Goal: Information Seeking & Learning: Find contact information

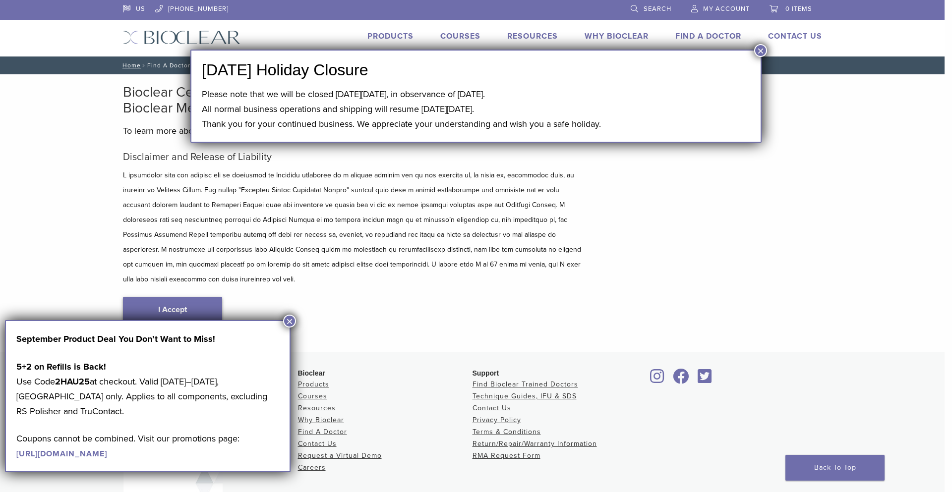
click at [194, 297] on link "I Accept" at bounding box center [172, 310] width 99 height 26
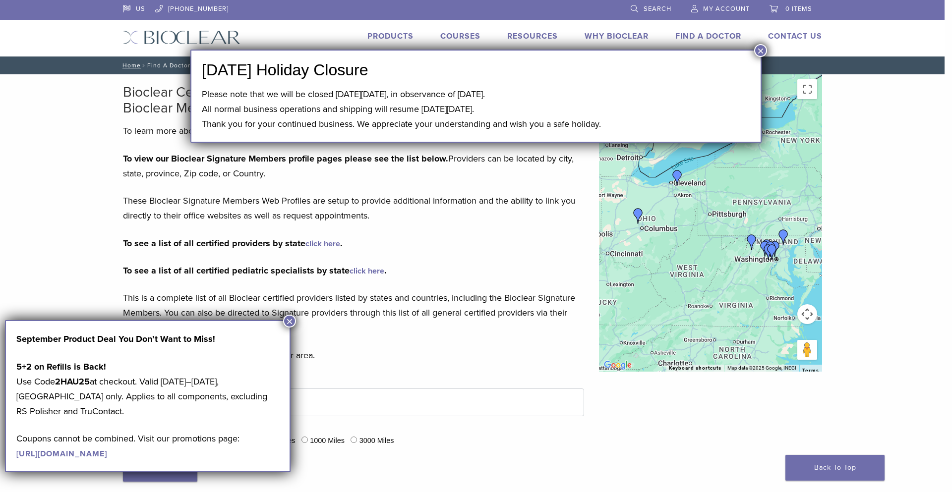
click at [287, 317] on button "×" at bounding box center [289, 321] width 13 height 13
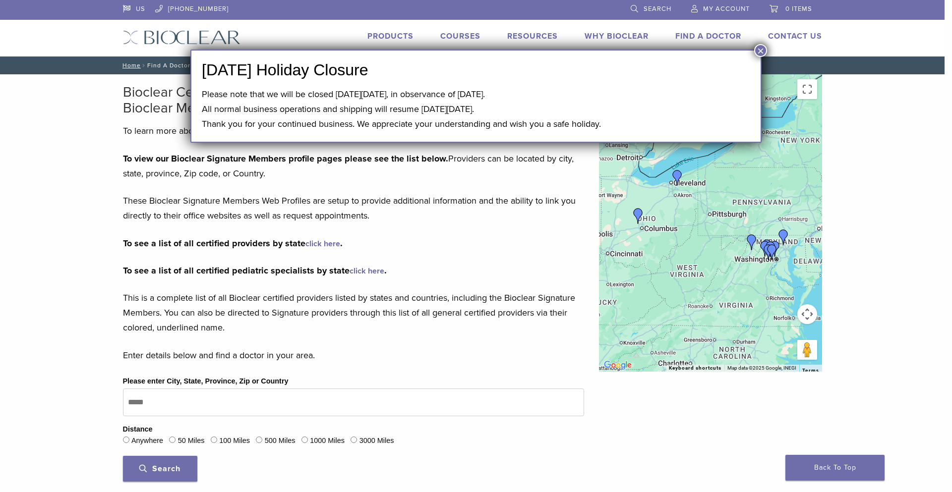
click at [762, 49] on button "×" at bounding box center [760, 50] width 13 height 13
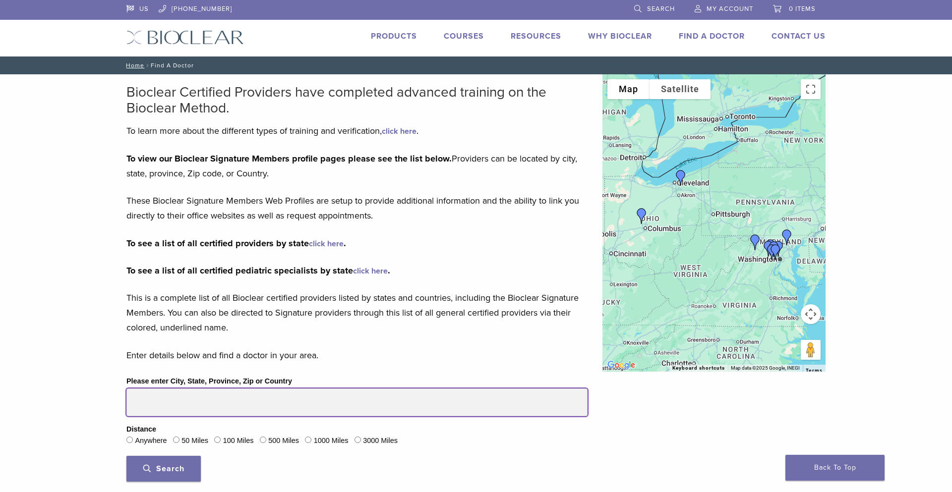
click at [156, 399] on input "Please enter City, State, Province, Zip or Country" at bounding box center [356, 403] width 461 height 28
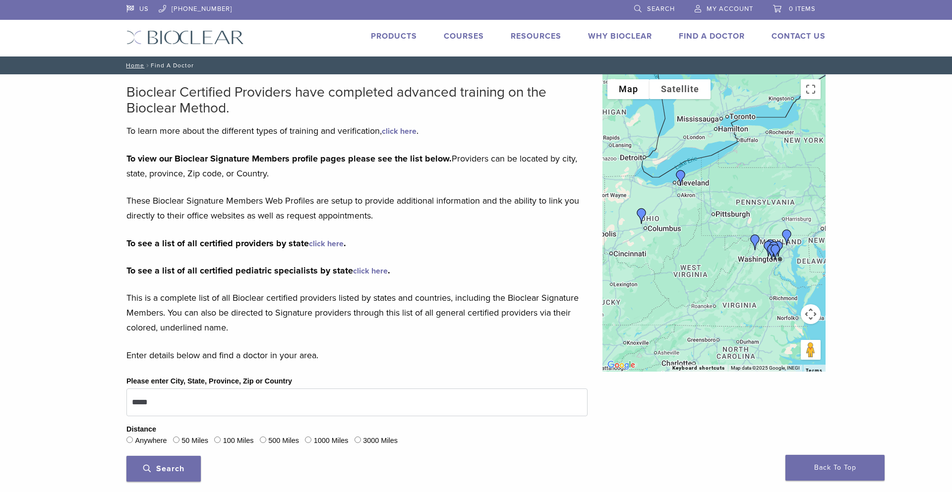
click at [174, 467] on span "Search" at bounding box center [163, 469] width 41 height 10
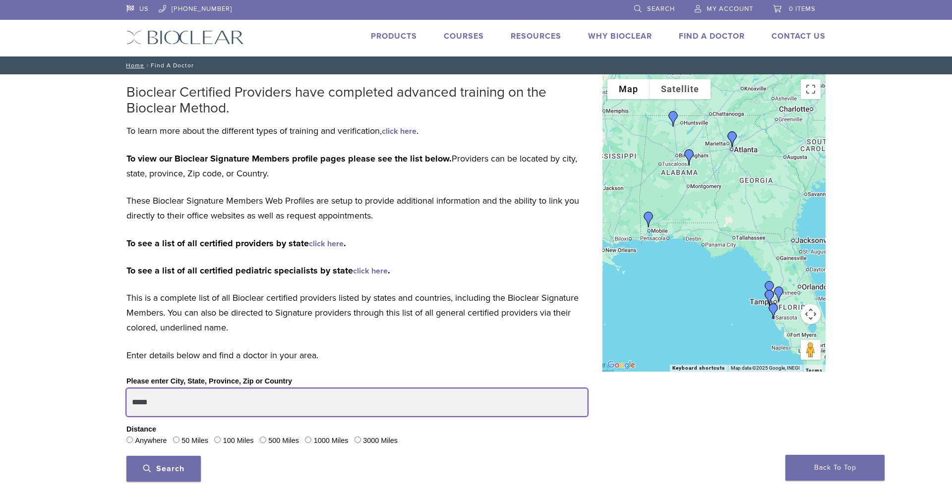
click at [161, 404] on input "*****" at bounding box center [356, 403] width 461 height 28
type input "*"
type input "*****"
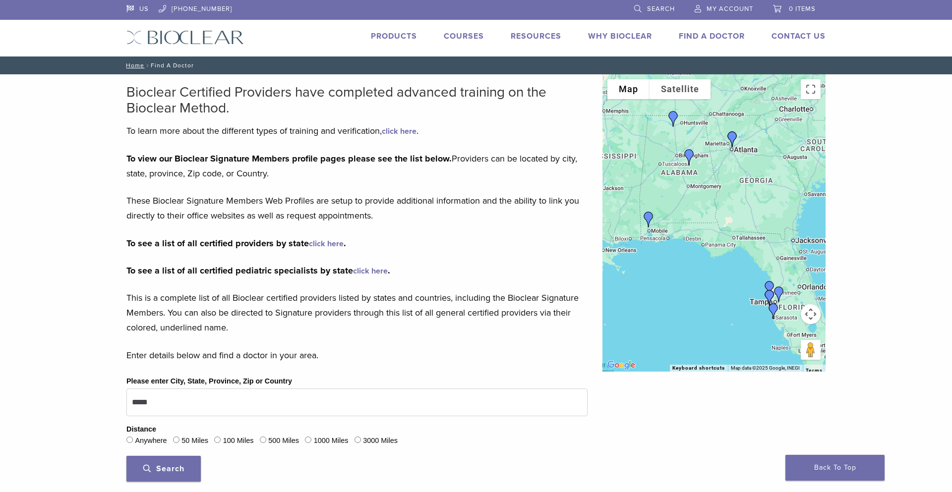
click at [175, 467] on span "Search" at bounding box center [163, 469] width 41 height 10
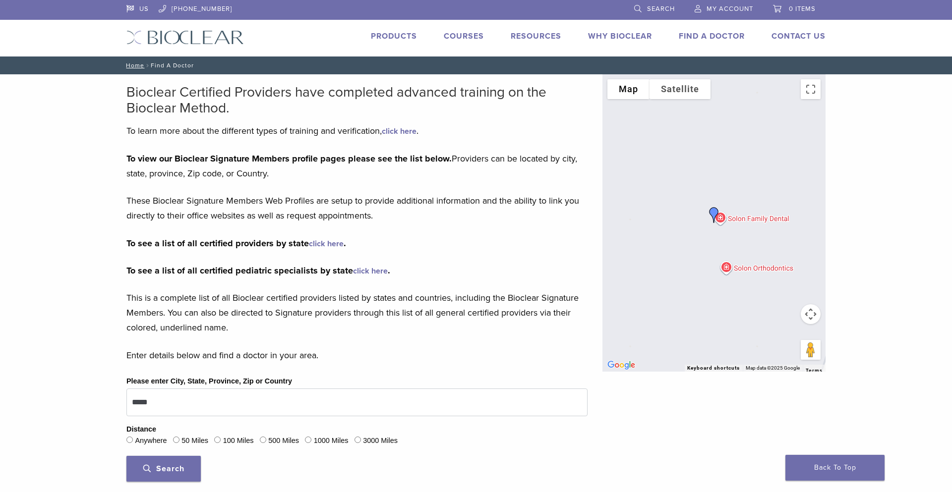
click at [175, 467] on span "Search" at bounding box center [163, 469] width 41 height 10
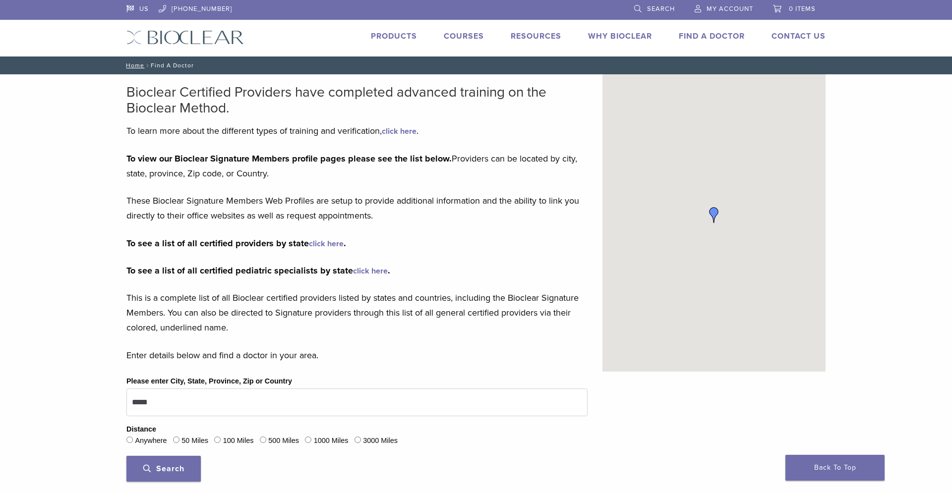
click at [178, 466] on span "Search" at bounding box center [163, 469] width 41 height 10
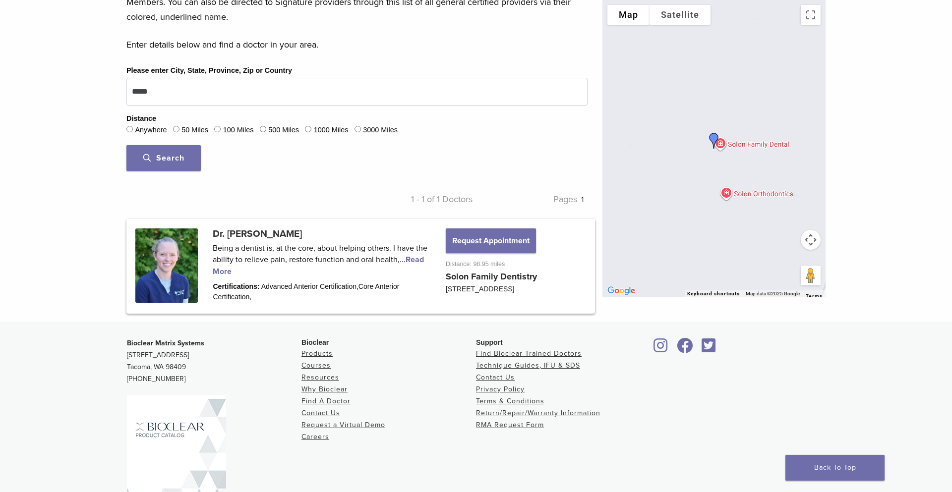
scroll to position [313, 0]
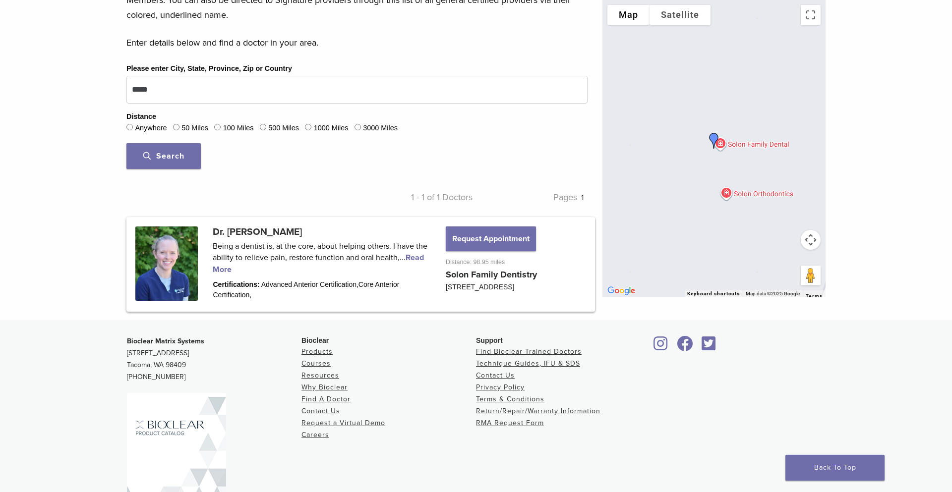
click at [811, 241] on button "Map camera controls" at bounding box center [811, 240] width 20 height 20
click at [860, 239] on div "Bioclear Certified Providers have completed advanced training on the Bioclear M…" at bounding box center [476, 41] width 952 height 558
click at [633, 18] on button "Map" at bounding box center [628, 15] width 42 height 20
click at [627, 13] on button "Map" at bounding box center [628, 15] width 42 height 20
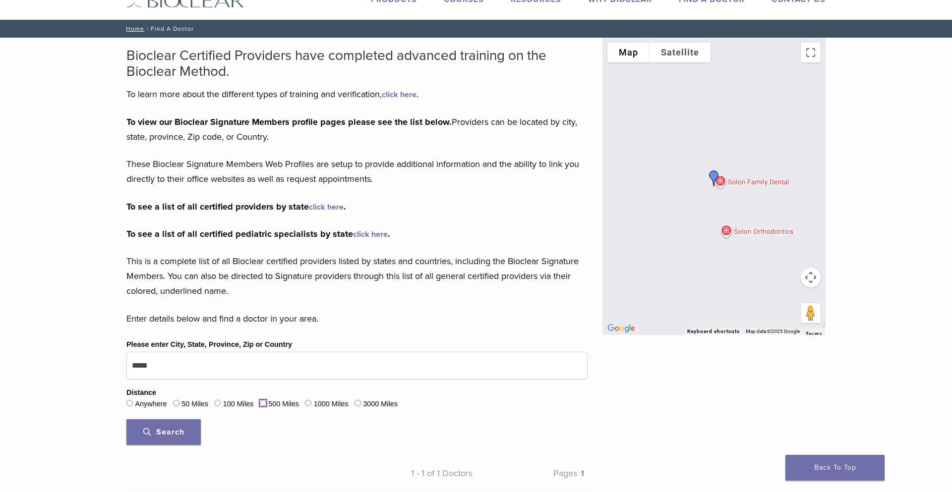
scroll to position [0, 0]
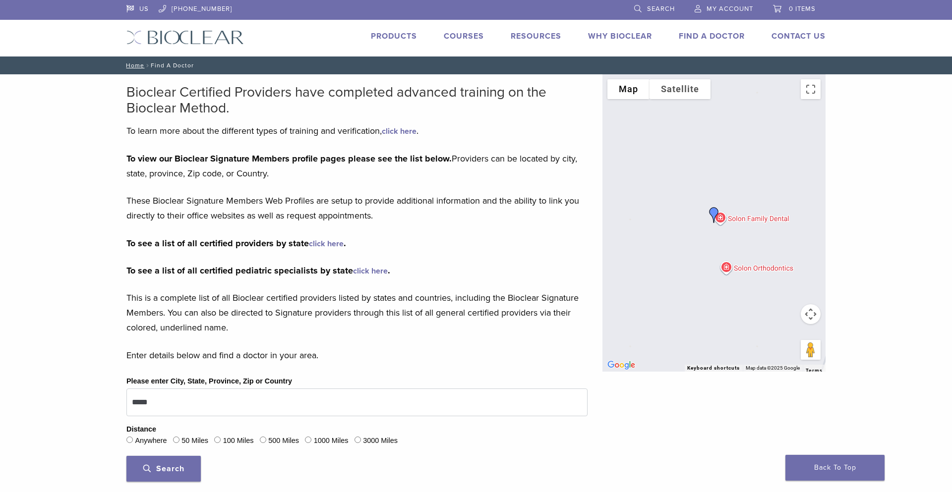
click at [710, 213] on img "Dr. Laura Walsh" at bounding box center [714, 215] width 24 height 24
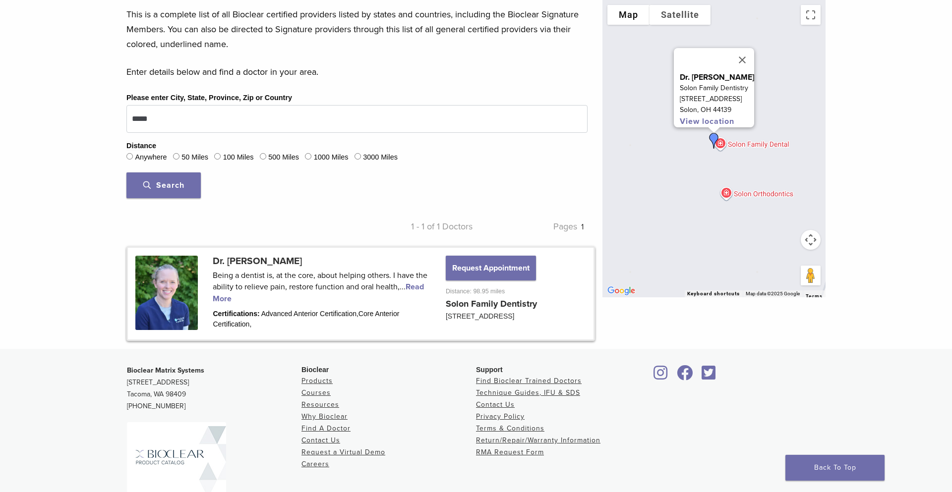
scroll to position [378, 0]
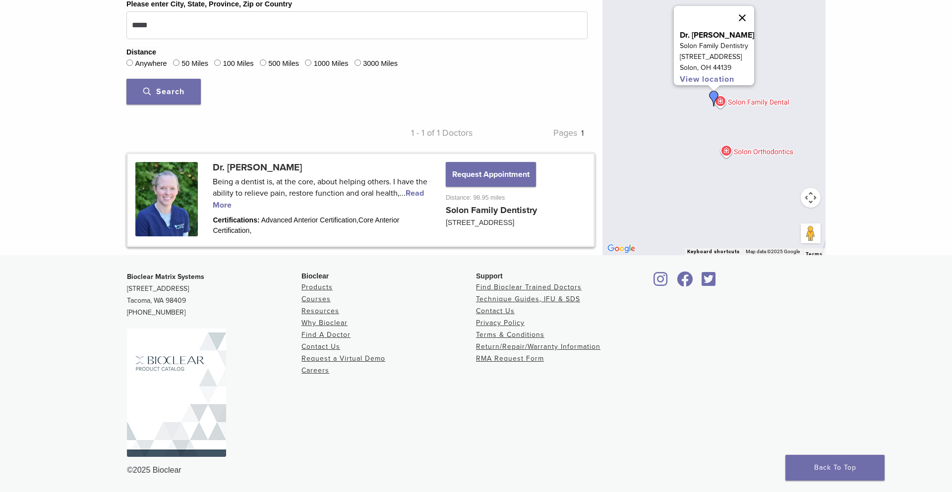
click at [746, 13] on button "Close" at bounding box center [742, 18] width 24 height 24
click at [710, 93] on img "Dr. Laura Walsh" at bounding box center [714, 99] width 24 height 24
click at [700, 74] on link "View location" at bounding box center [707, 79] width 55 height 10
click at [745, 8] on button "Close" at bounding box center [742, 18] width 24 height 24
click at [745, 8] on div "Dr. [PERSON_NAME] Solon Family Dentistry [STREET_ADDRESS] View location" at bounding box center [713, 106] width 223 height 297
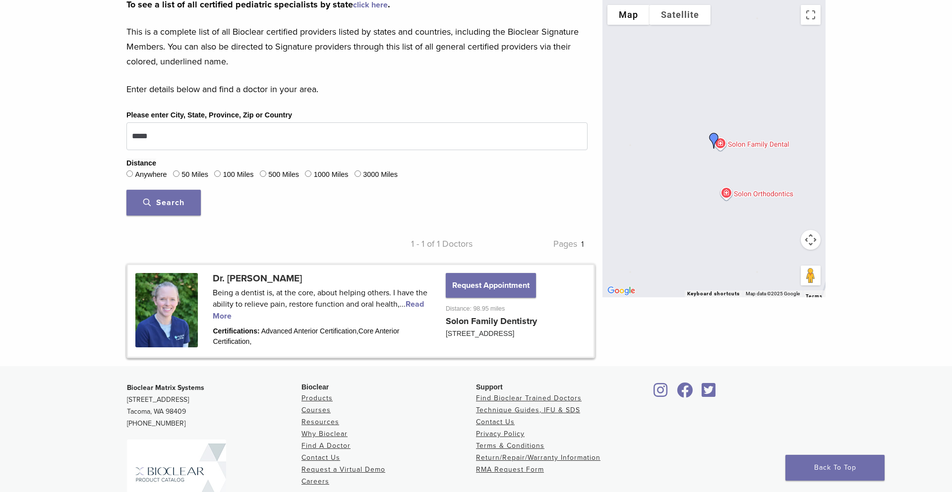
scroll to position [274, 0]
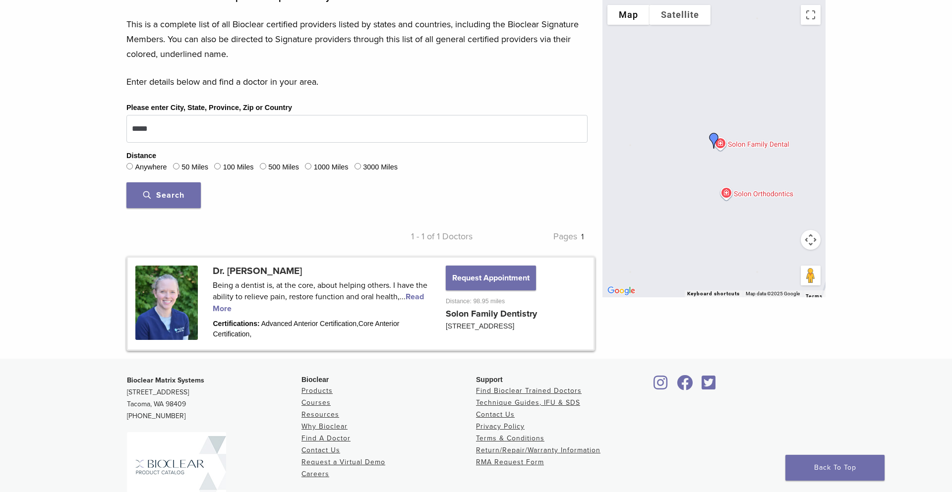
click at [175, 198] on span "Search" at bounding box center [163, 195] width 41 height 10
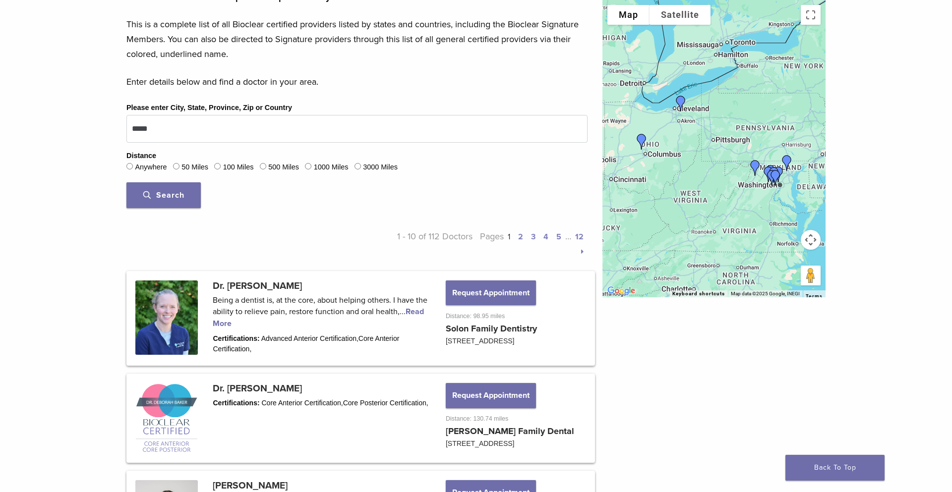
click at [682, 102] on img "Dr. Laura Walsh" at bounding box center [681, 104] width 24 height 24
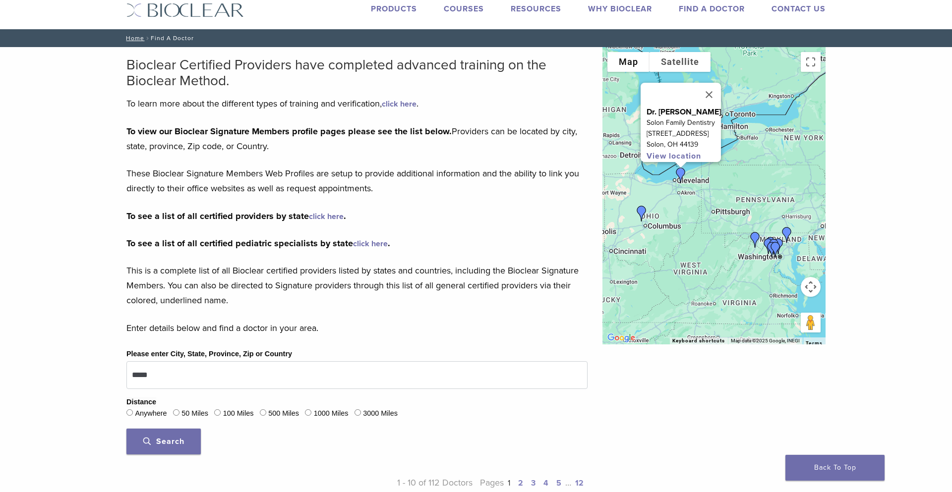
scroll to position [0, 0]
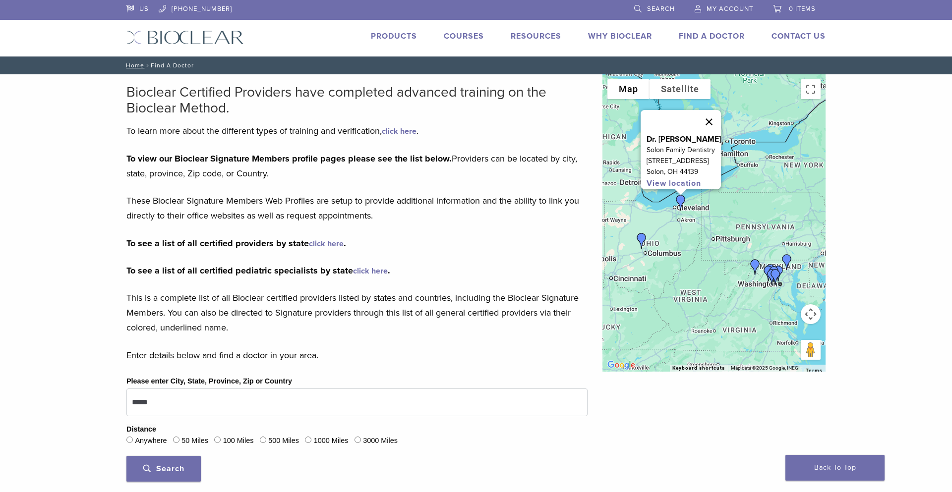
click at [712, 115] on button "Close" at bounding box center [709, 122] width 24 height 24
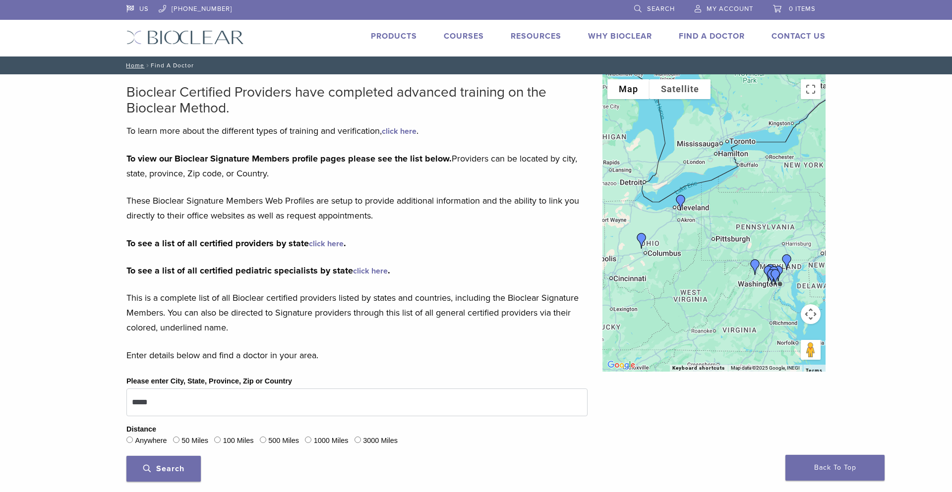
click at [712, 115] on div "To navigate, press the arrow keys." at bounding box center [713, 222] width 223 height 297
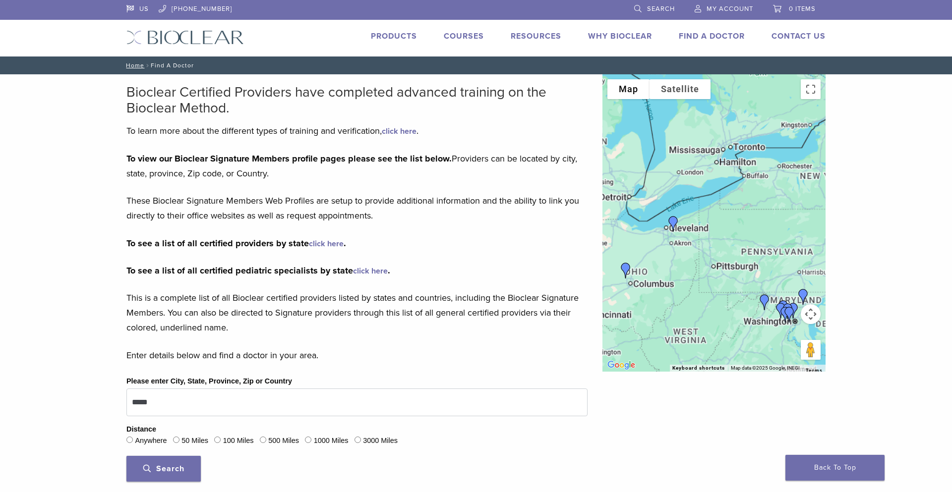
click at [712, 115] on div "To navigate, press the arrow keys." at bounding box center [713, 222] width 223 height 297
